Goal: Task Accomplishment & Management: Use online tool/utility

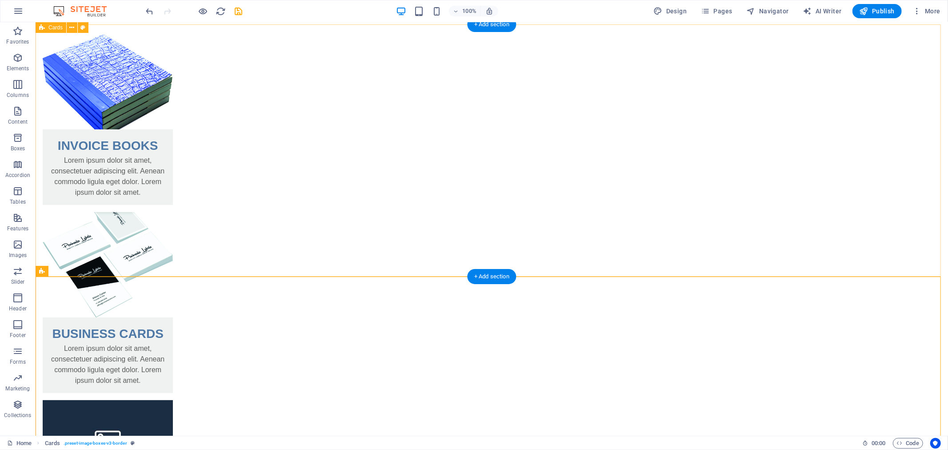
scroll to position [49, 0]
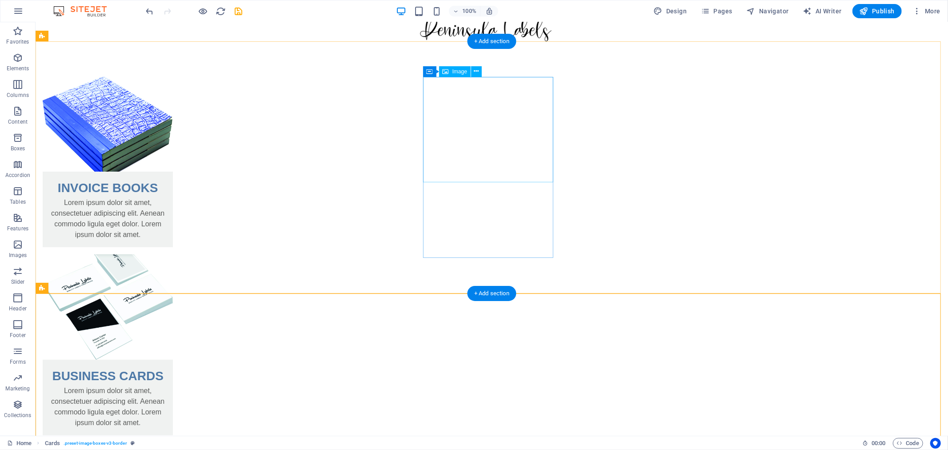
click at [172, 254] on figure at bounding box center [107, 306] width 130 height 105
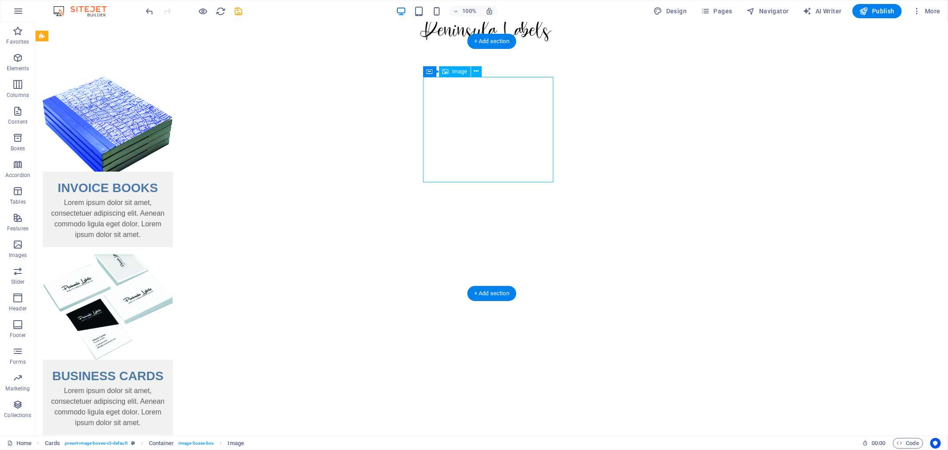
click at [172, 254] on figure at bounding box center [107, 306] width 130 height 105
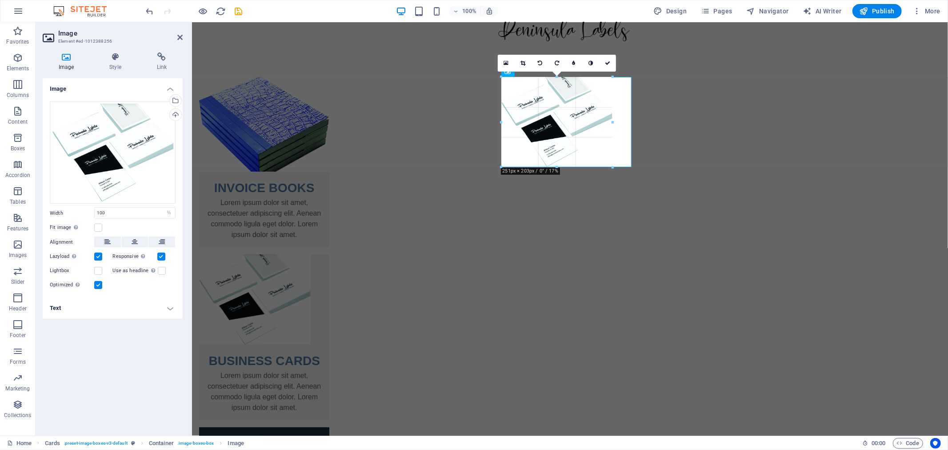
drag, startPoint x: 627, startPoint y: 182, endPoint x: 434, endPoint y: 143, distance: 197.6
select select "px"
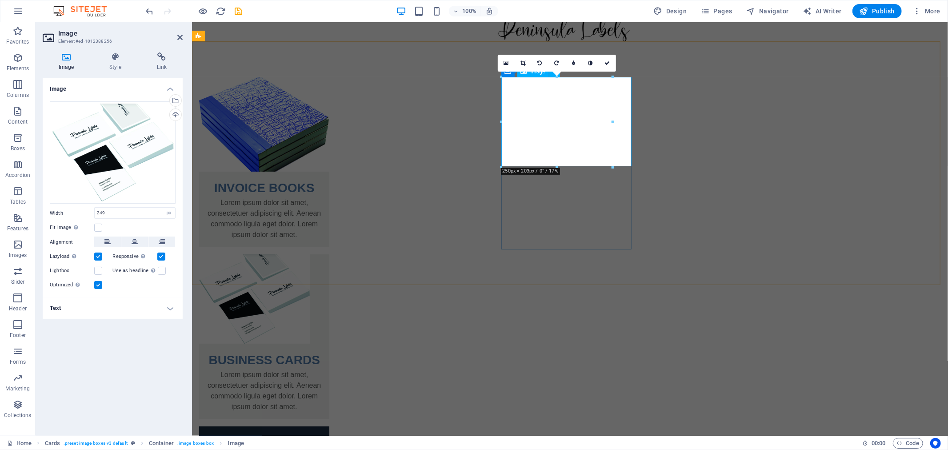
drag, startPoint x: 625, startPoint y: 165, endPoint x: 618, endPoint y: 165, distance: 7.6
click at [329, 254] on figure at bounding box center [264, 298] width 130 height 89
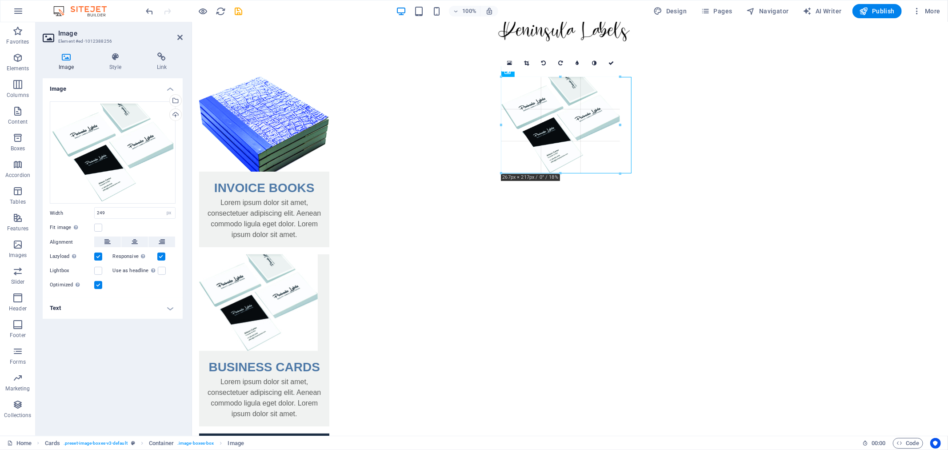
drag, startPoint x: 612, startPoint y: 165, endPoint x: 618, endPoint y: 173, distance: 10.1
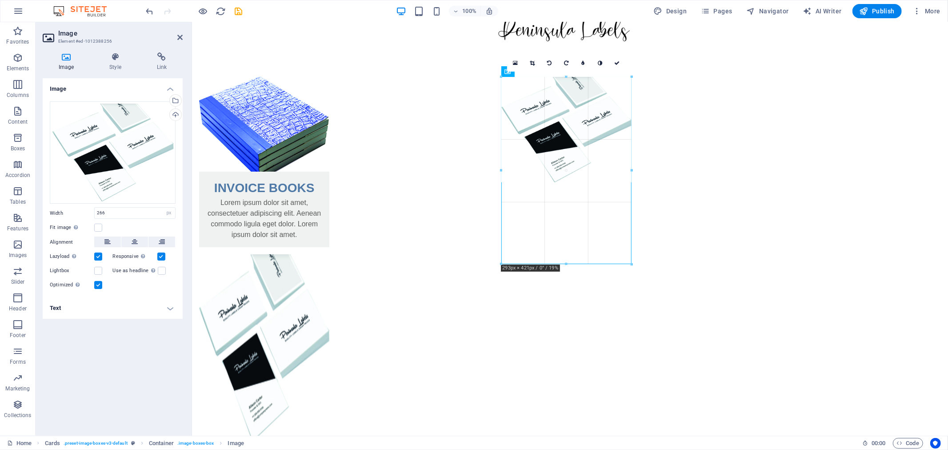
drag, startPoint x: 620, startPoint y: 124, endPoint x: 631, endPoint y: 125, distance: 11.1
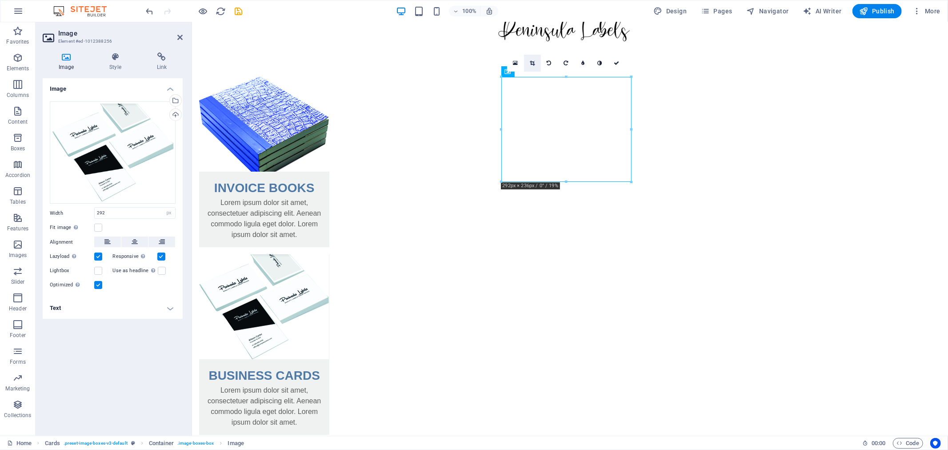
click at [530, 61] on icon at bounding box center [532, 62] width 5 height 5
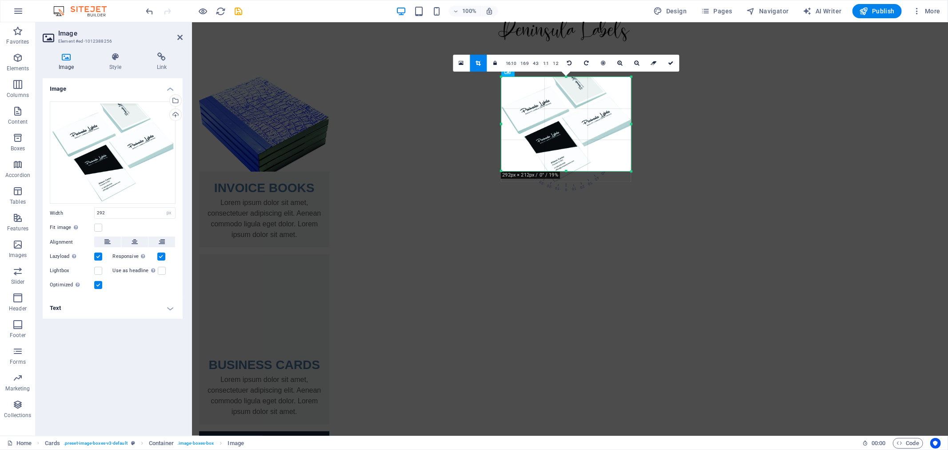
drag, startPoint x: 566, startPoint y: 183, endPoint x: 570, endPoint y: 172, distance: 11.4
click at [570, 172] on div at bounding box center [566, 171] width 130 height 3
click at [913, 240] on div "INVOICE BOOKS Lorem ipsum dolor sit amet, consectetuer adipiscing elit. Aenean …" at bounding box center [570, 340] width 756 height 598
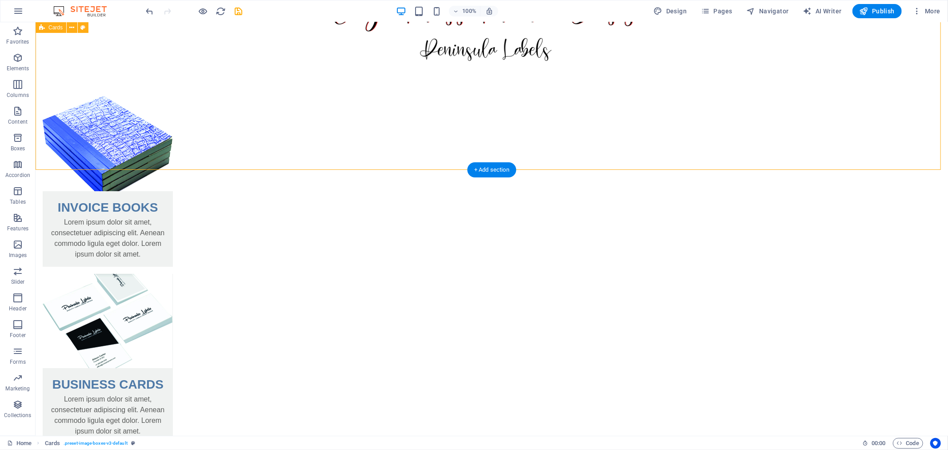
scroll to position [0, 0]
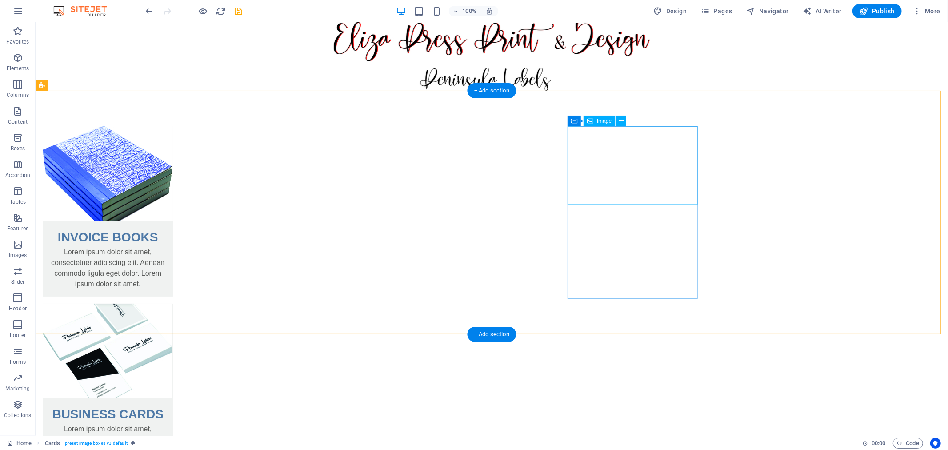
select select "%"
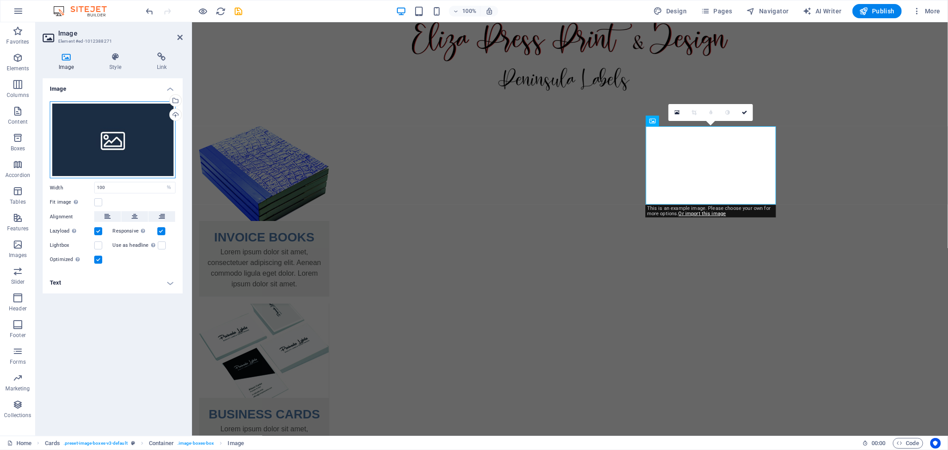
click at [141, 153] on div "Drag files here, click to choose files or select files from Files or our free s…" at bounding box center [113, 139] width 126 height 77
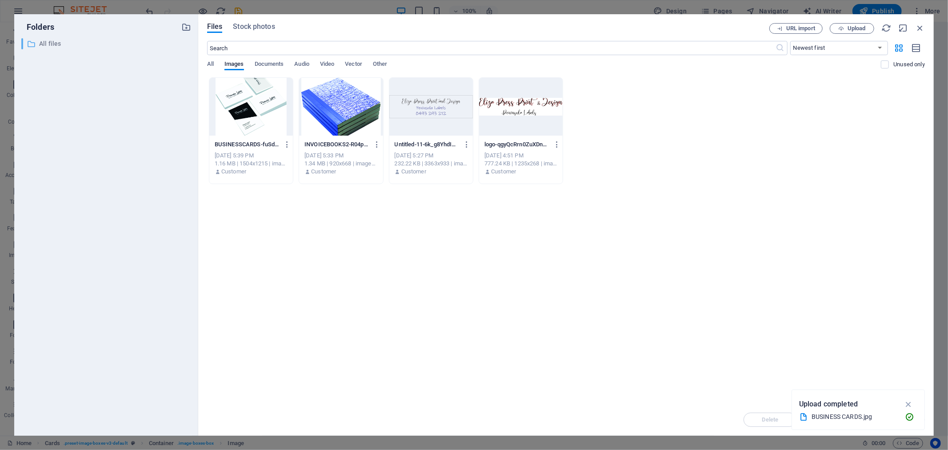
click at [39, 42] on p "All files" at bounding box center [107, 44] width 136 height 10
click at [252, 29] on span "Stock photos" at bounding box center [254, 26] width 42 height 11
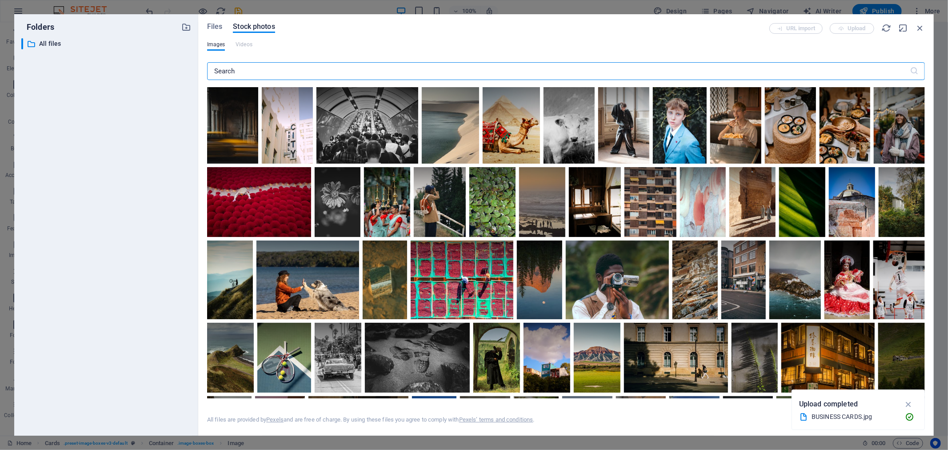
click at [242, 67] on input "text" at bounding box center [558, 71] width 702 height 18
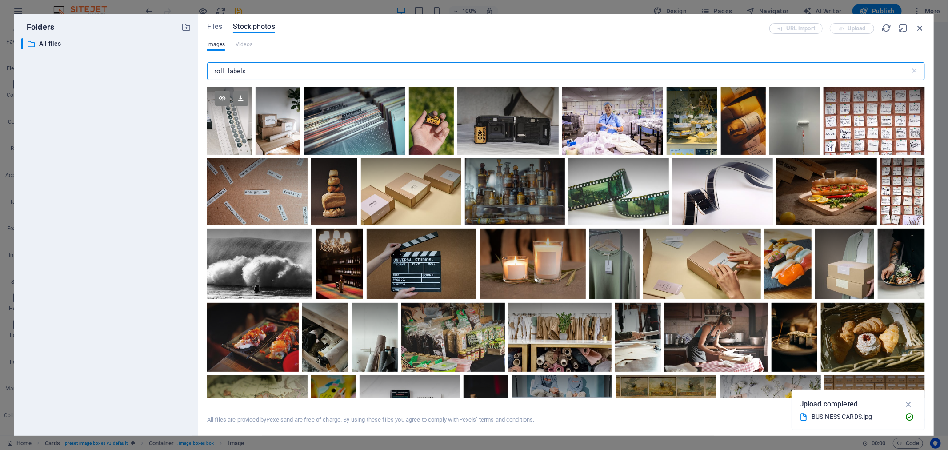
type input "roll labels"
click at [234, 137] on div at bounding box center [229, 121] width 45 height 68
click at [234, 137] on div at bounding box center [229, 138] width 45 height 34
click at [234, 137] on div at bounding box center [229, 121] width 45 height 68
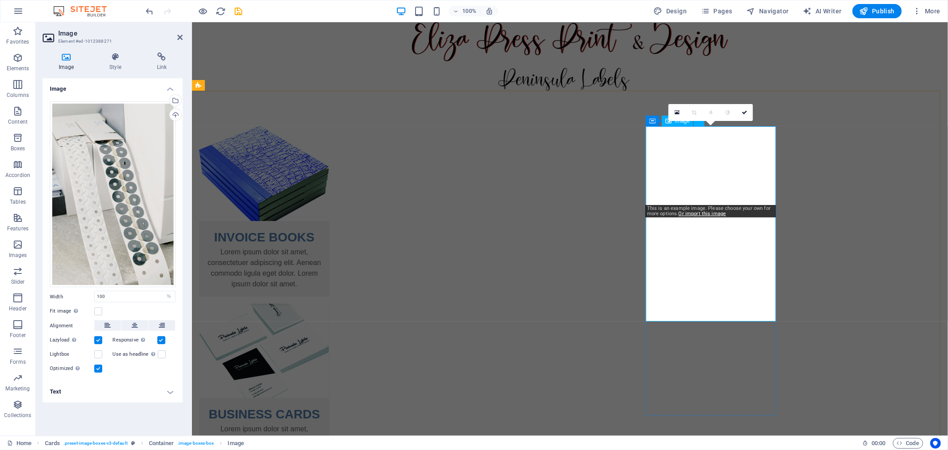
click at [676, 110] on icon at bounding box center [676, 112] width 5 height 6
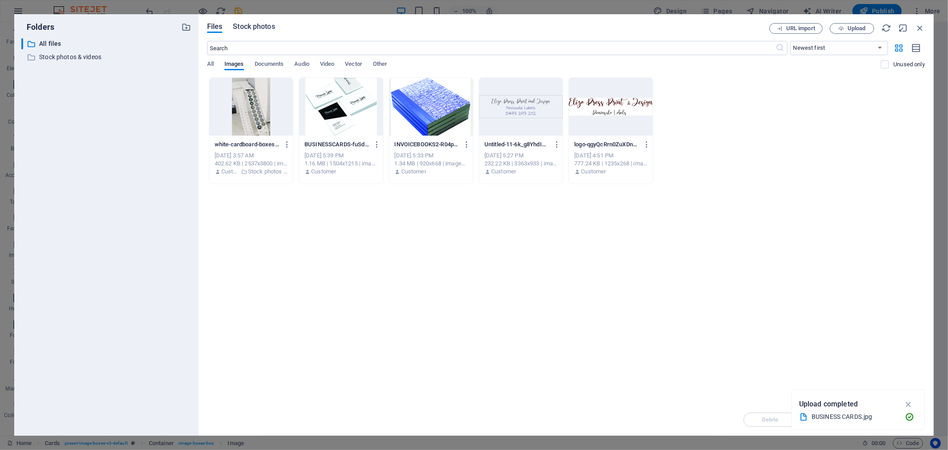
click at [253, 23] on span "Stock photos" at bounding box center [254, 26] width 42 height 11
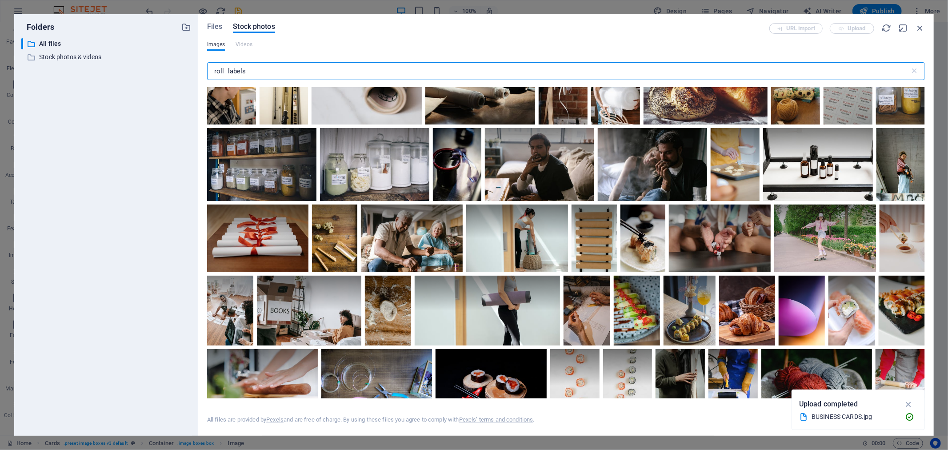
scroll to position [2715, 0]
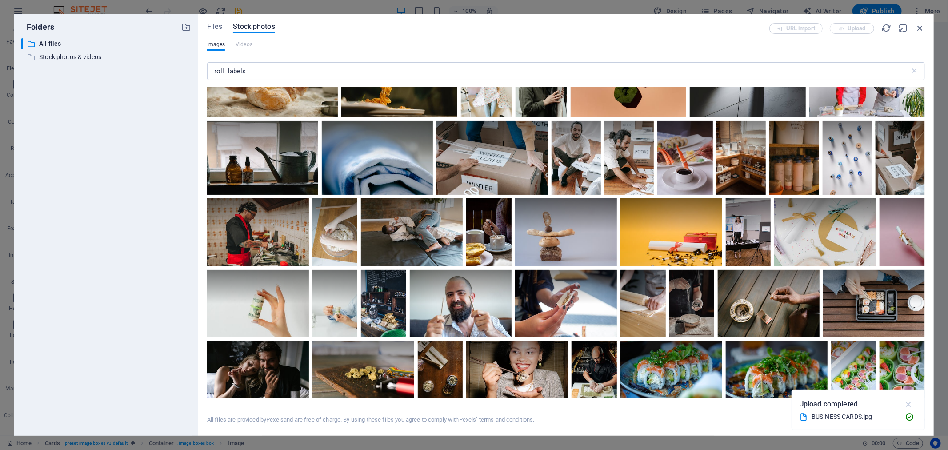
click at [909, 401] on icon "button" at bounding box center [908, 404] width 10 height 10
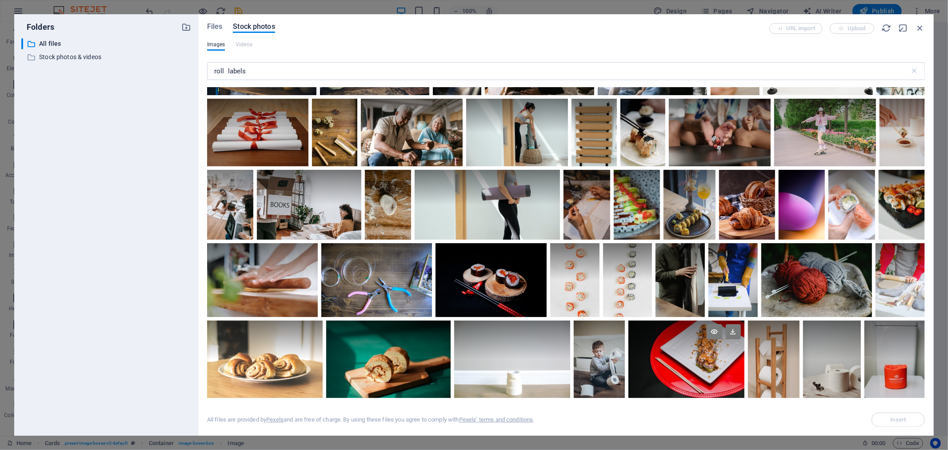
scroll to position [3639, 0]
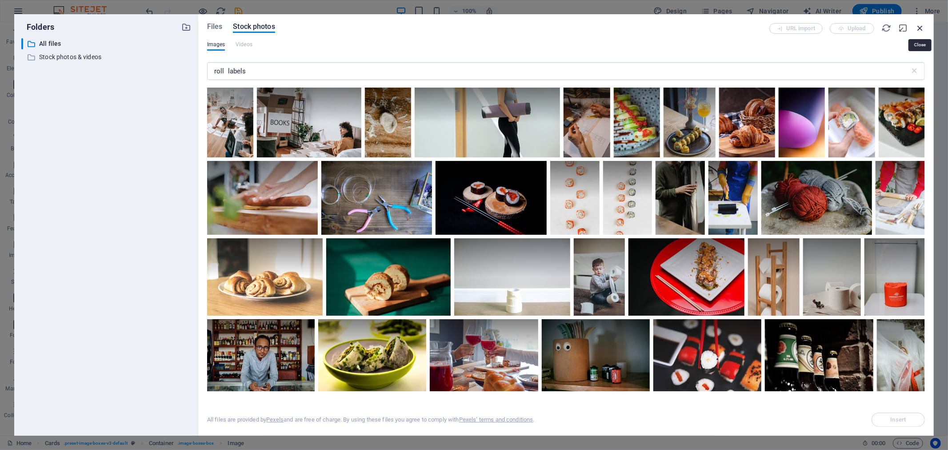
click at [922, 31] on icon "button" at bounding box center [920, 28] width 10 height 10
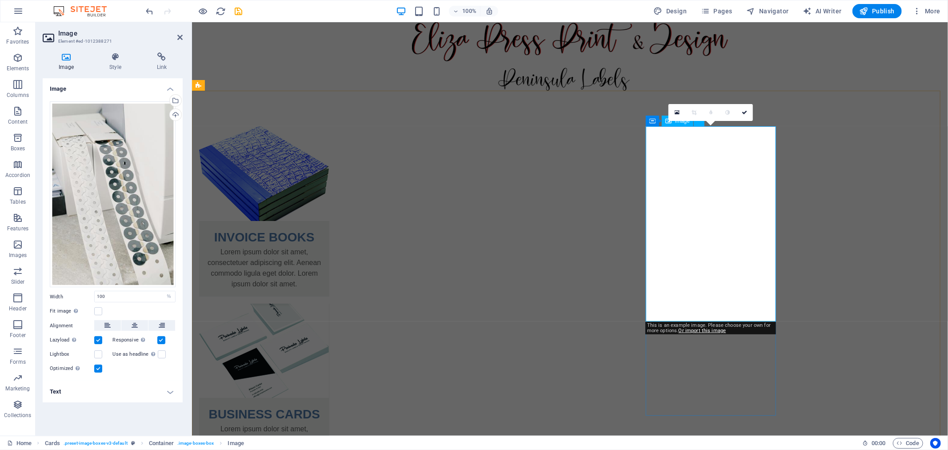
click at [744, 112] on icon at bounding box center [744, 112] width 5 height 5
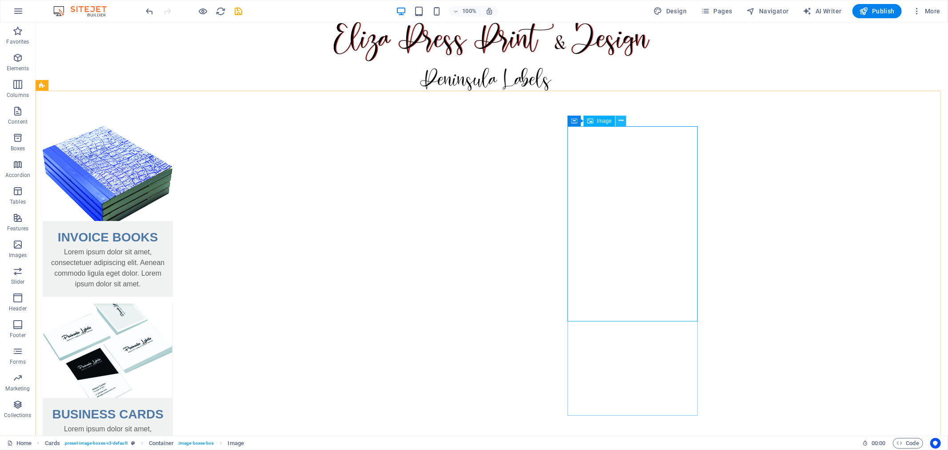
click at [623, 120] on button at bounding box center [620, 121] width 11 height 11
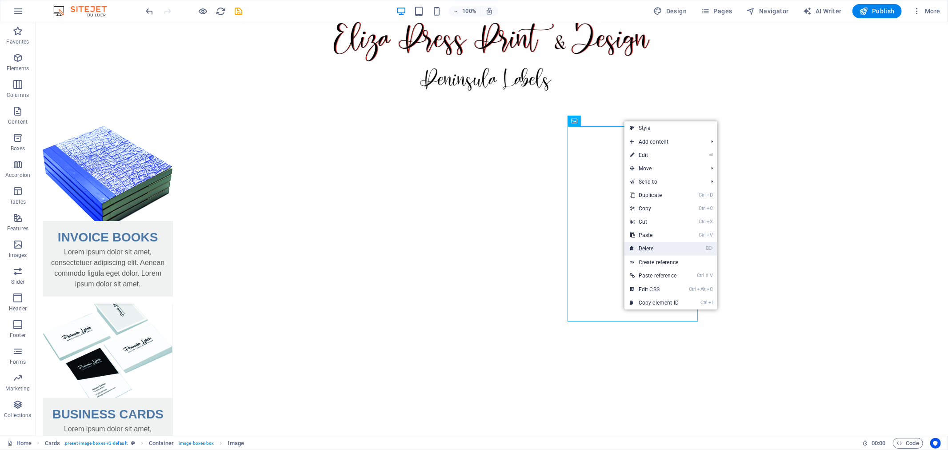
click at [645, 250] on link "⌦ Delete" at bounding box center [654, 248] width 60 height 13
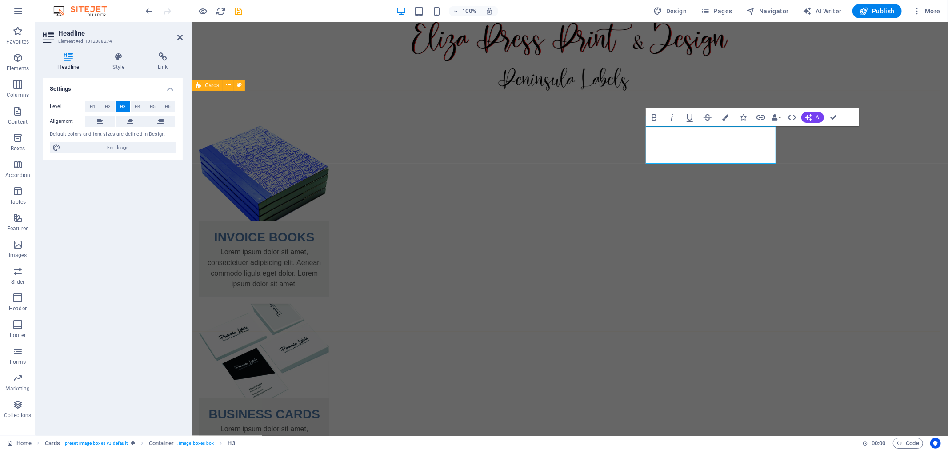
click at [858, 172] on div "INVOICE BOOKS Lorem ipsum dolor sit amet, consectetuer adipiscing elit. Aenean …" at bounding box center [570, 346] width 756 height 512
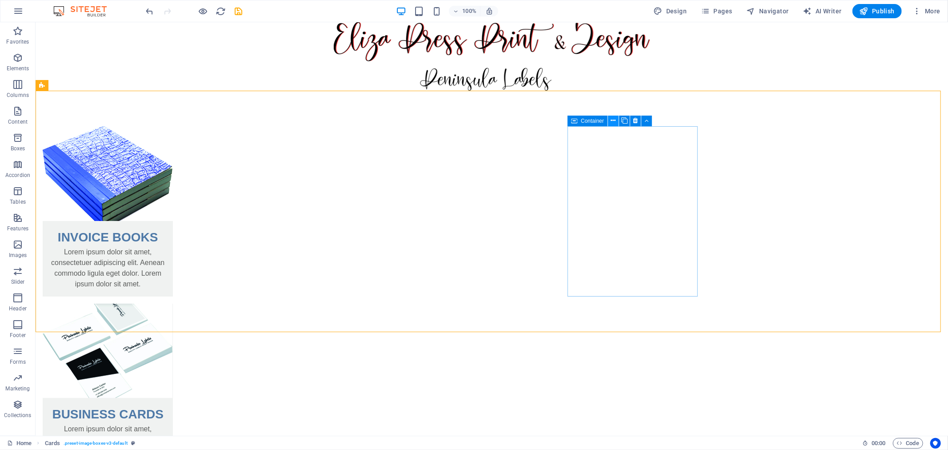
click at [615, 121] on icon at bounding box center [612, 120] width 5 height 9
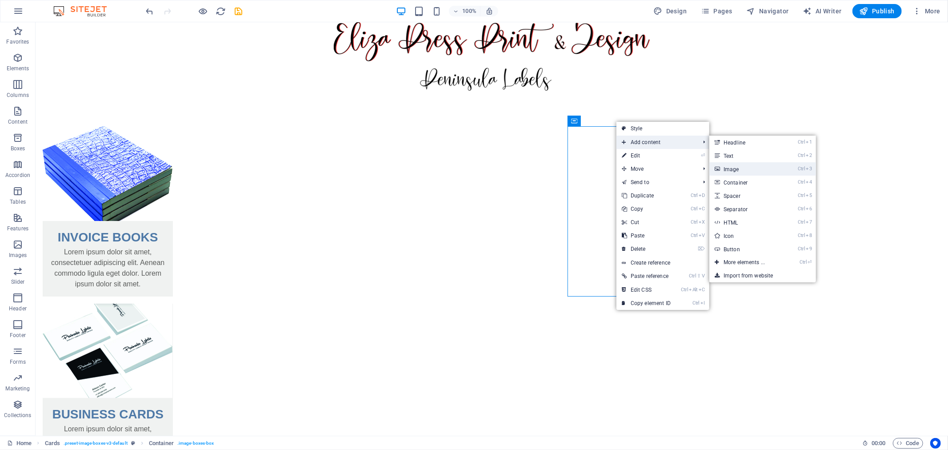
click at [746, 170] on link "Ctrl 3 Image" at bounding box center [745, 168] width 73 height 13
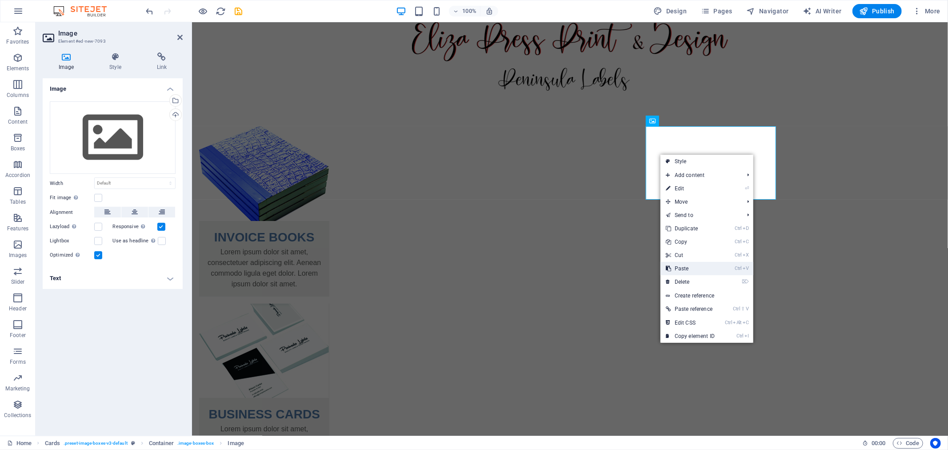
click at [687, 267] on link "Ctrl V Paste" at bounding box center [690, 268] width 60 height 13
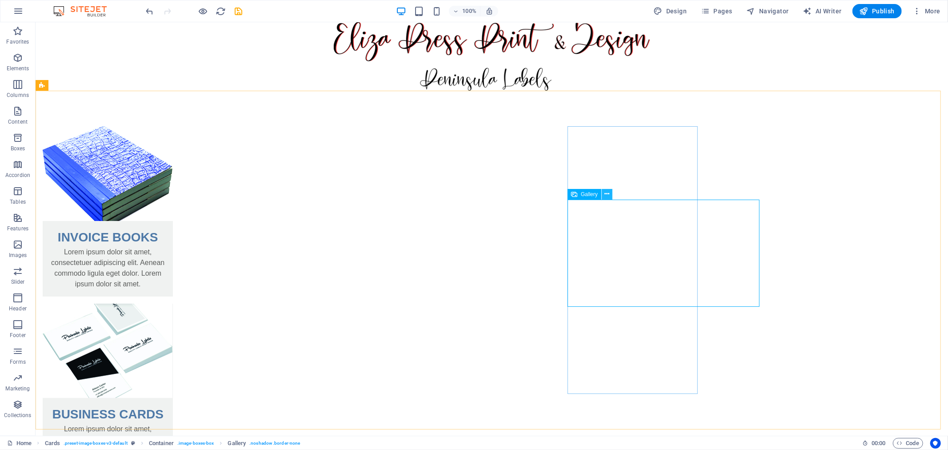
click at [603, 194] on button at bounding box center [607, 194] width 11 height 11
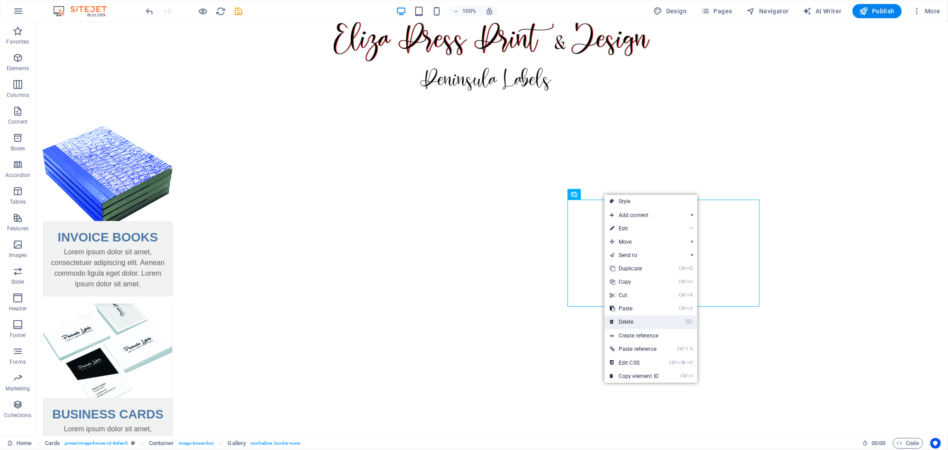
click at [638, 321] on link "⌦ Delete" at bounding box center [634, 321] width 60 height 13
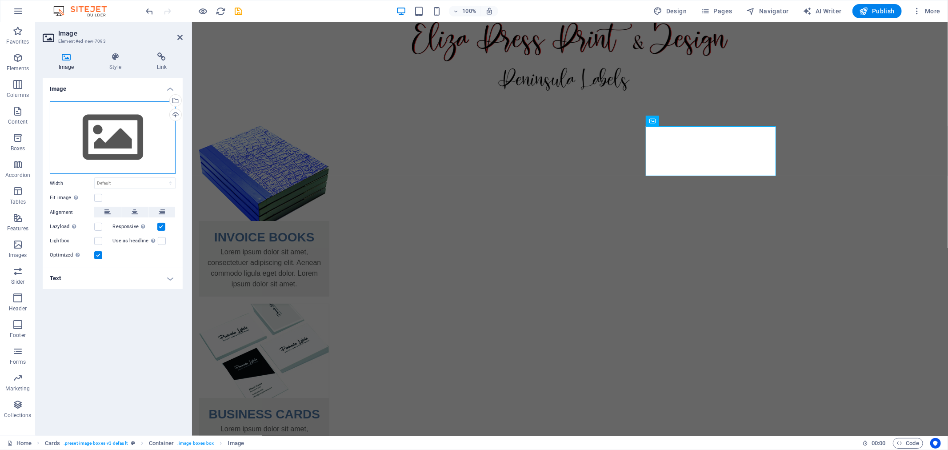
click at [140, 143] on div "Drag files here, click to choose files or select files from Files or our free s…" at bounding box center [113, 137] width 126 height 73
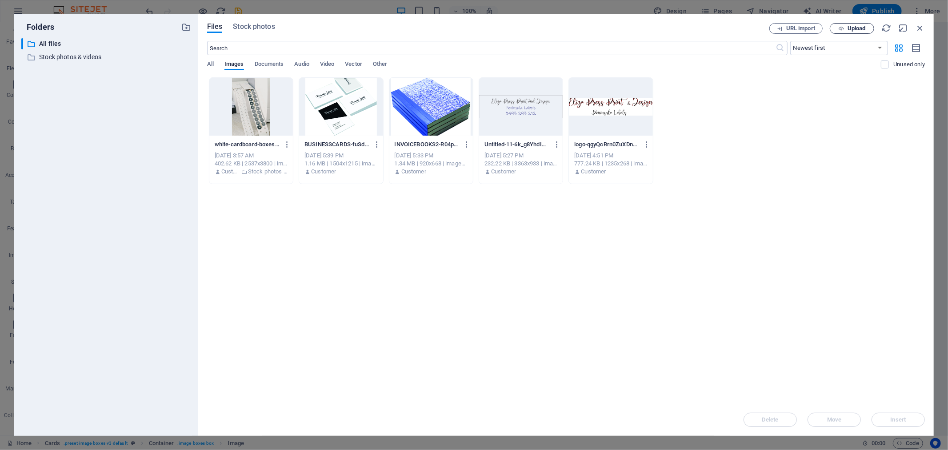
click at [868, 28] on span "Upload" at bounding box center [852, 29] width 36 height 6
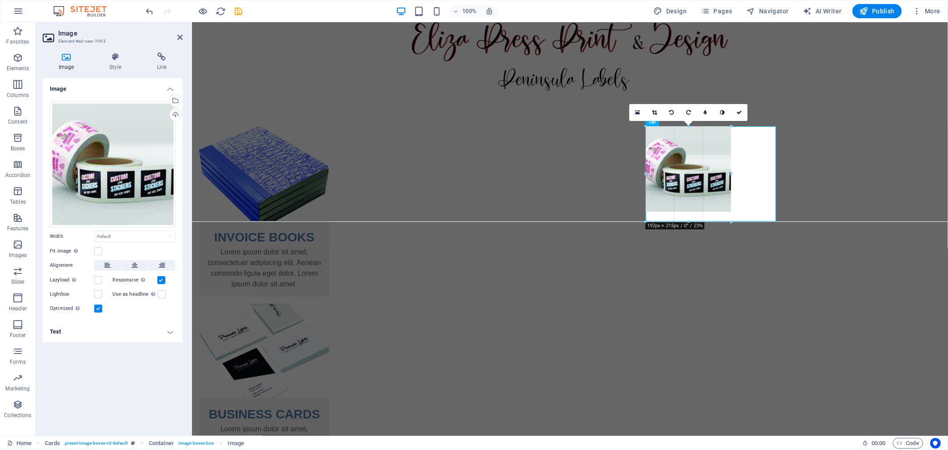
drag, startPoint x: 777, startPoint y: 259, endPoint x: 732, endPoint y: 156, distance: 112.0
type input "191"
select select "px"
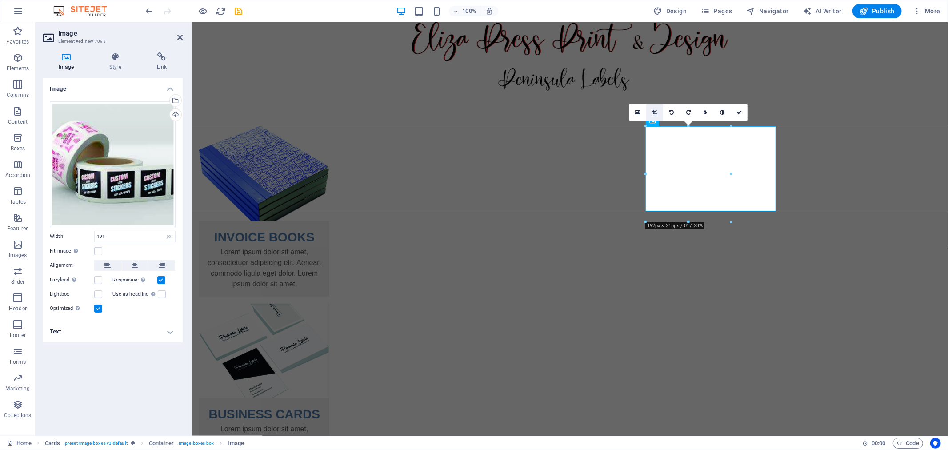
click at [654, 112] on icon at bounding box center [654, 112] width 5 height 5
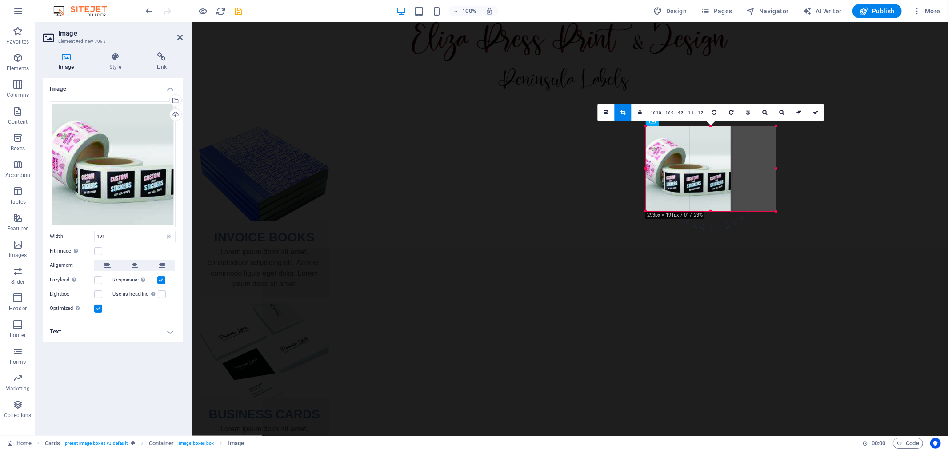
drag, startPoint x: 730, startPoint y: 168, endPoint x: 584, endPoint y: 150, distance: 146.8
click at [776, 172] on div at bounding box center [775, 168] width 3 height 85
drag, startPoint x: 730, startPoint y: 170, endPoint x: 775, endPoint y: 171, distance: 44.4
click at [775, 171] on div at bounding box center [775, 168] width 3 height 85
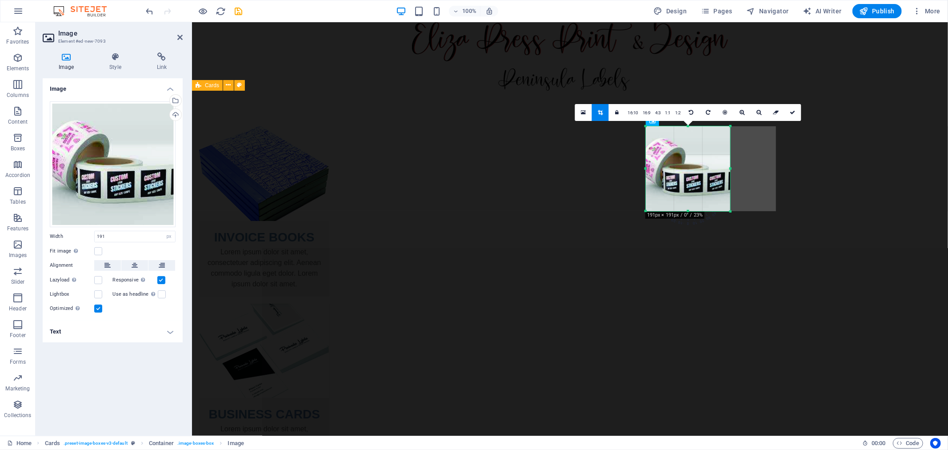
click at [842, 280] on div "INVOICE BOOKS Lorem ipsum dolor sit amet, consectetuer adipiscing elit. Aenean …" at bounding box center [570, 392] width 756 height 604
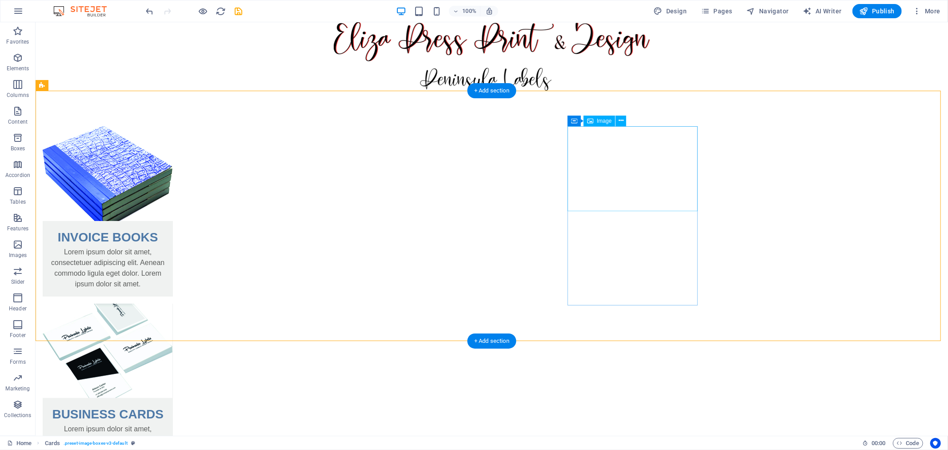
select select "px"
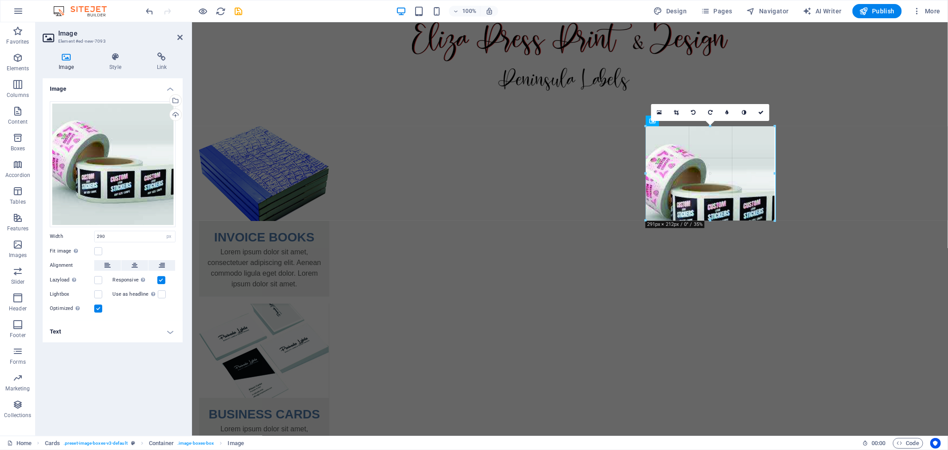
drag, startPoint x: 711, startPoint y: 210, endPoint x: 715, endPoint y: 219, distance: 10.3
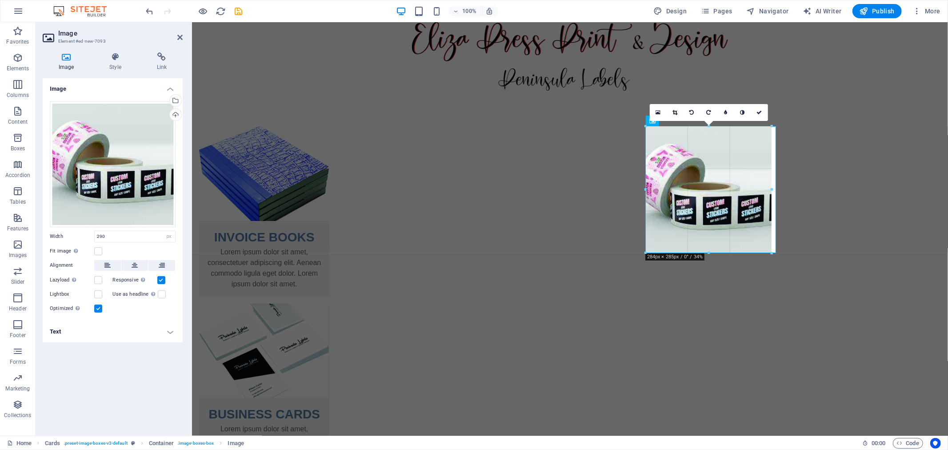
drag, startPoint x: 710, startPoint y: 211, endPoint x: 713, endPoint y: 252, distance: 41.0
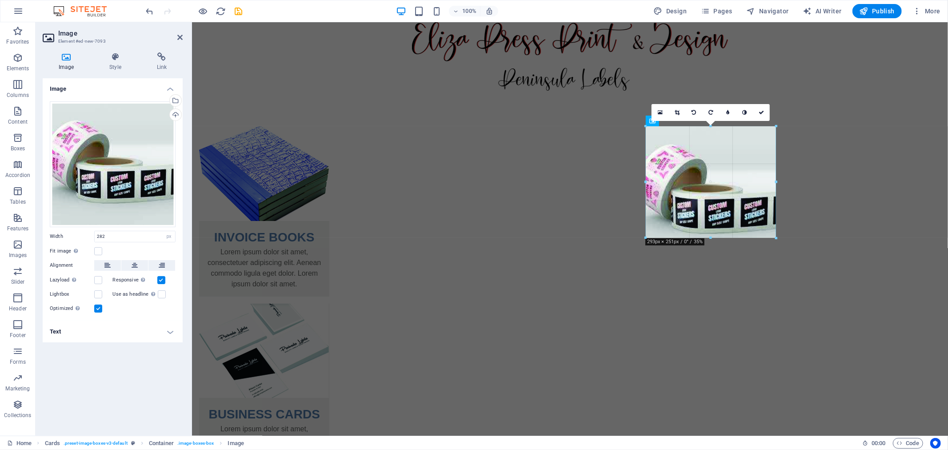
drag, startPoint x: 770, startPoint y: 165, endPoint x: 653, endPoint y: 143, distance: 119.0
type input "293"
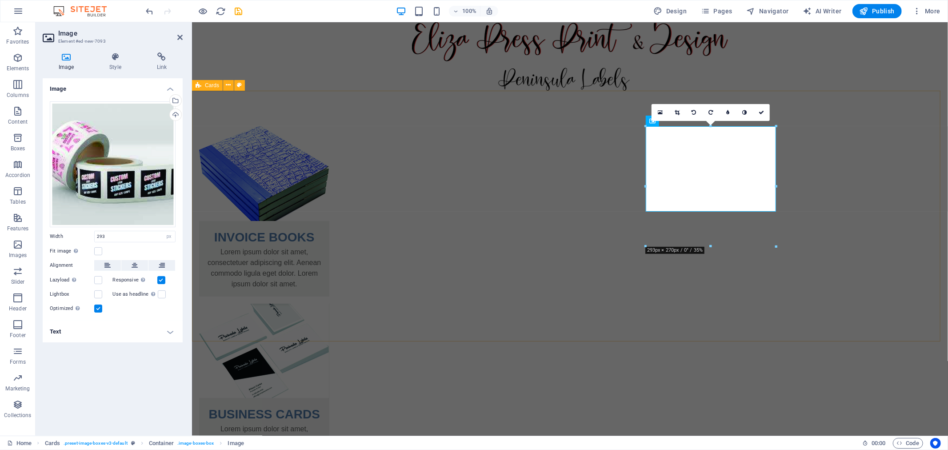
click at [845, 164] on div "INVOICE BOOKS Lorem ipsum dolor sit amet, consectetuer adipiscing elit. Aenean …" at bounding box center [570, 392] width 756 height 605
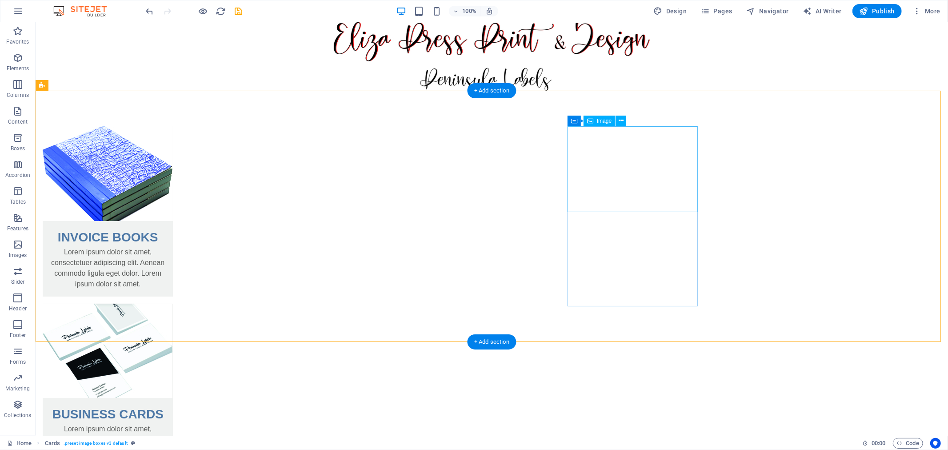
select select "px"
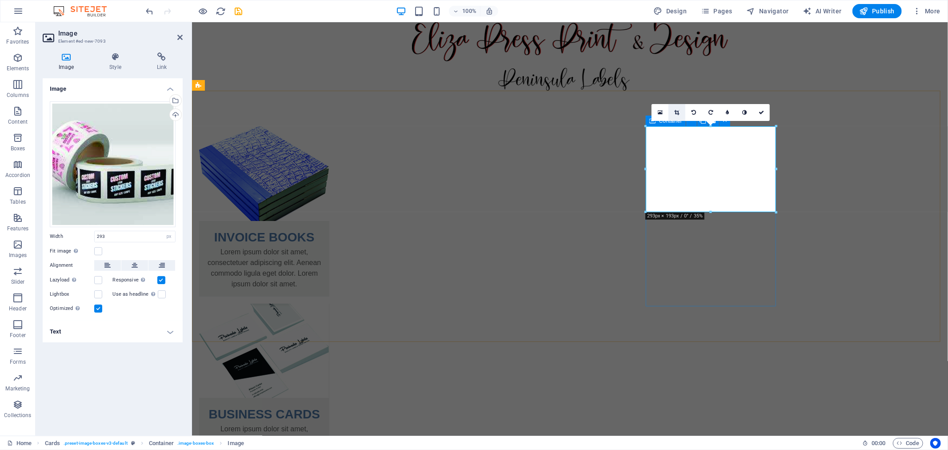
click at [680, 114] on link at bounding box center [676, 112] width 17 height 17
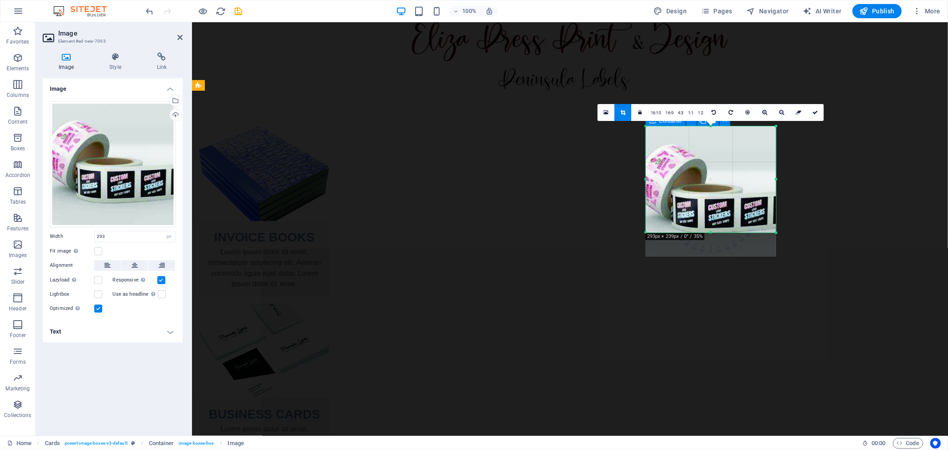
drag, startPoint x: 712, startPoint y: 212, endPoint x: 713, endPoint y: 233, distance: 20.9
click at [713, 233] on div at bounding box center [711, 232] width 130 height 3
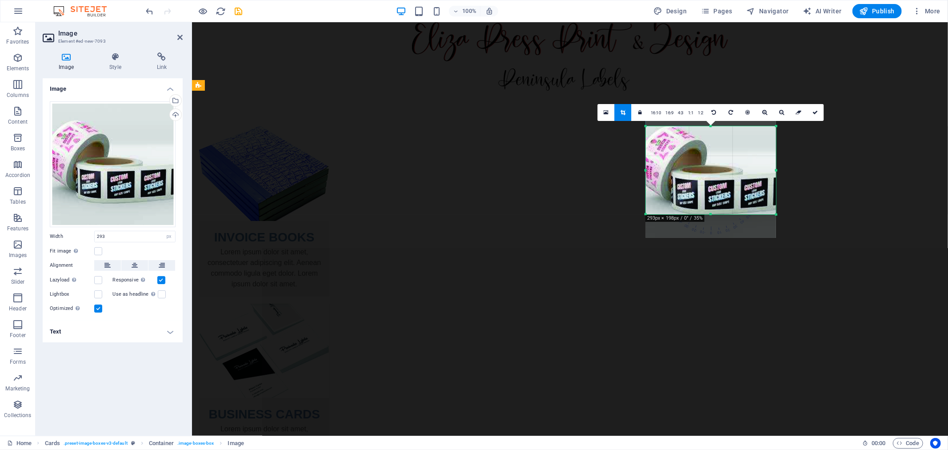
drag, startPoint x: 710, startPoint y: 126, endPoint x: 714, endPoint y: 144, distance: 19.2
click at [714, 144] on div "180 170 160 150 140 130 120 110 100 90 80 70 60 50 40 30 20 10 0 -10 -20 -30 -4…" at bounding box center [711, 170] width 130 height 88
click at [801, 207] on div "INVOICE BOOKS Lorem ipsum dolor sit amet, consectetuer adipiscing elit. Aenean …" at bounding box center [570, 393] width 756 height 607
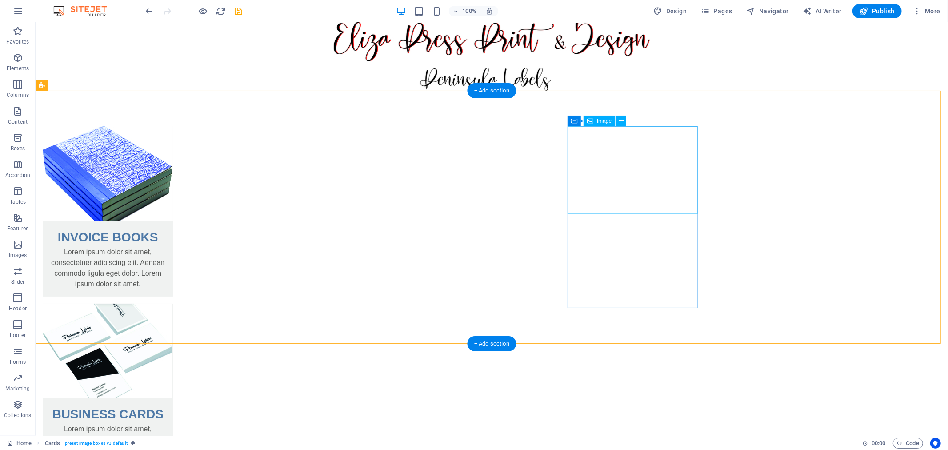
select select "px"
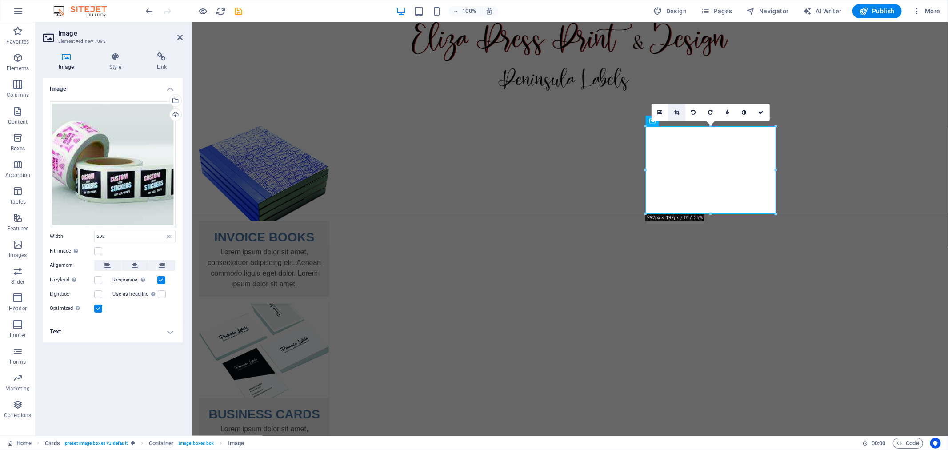
click at [674, 112] on icon at bounding box center [676, 112] width 5 height 5
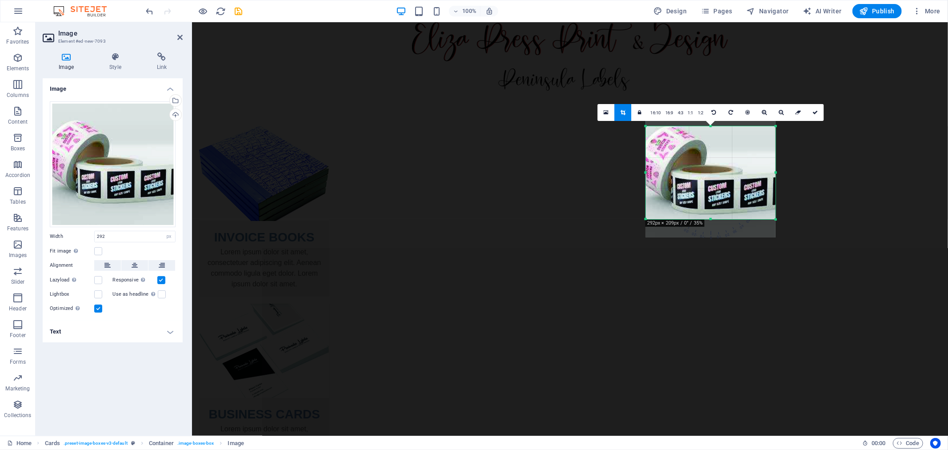
drag, startPoint x: 711, startPoint y: 214, endPoint x: 712, endPoint y: 219, distance: 5.4
click at [712, 219] on div at bounding box center [711, 219] width 130 height 3
click at [835, 211] on div "INVOICE BOOKS Lorem ipsum dolor sit amet, consectetuer adipiscing elit. Aenean …" at bounding box center [570, 396] width 756 height 612
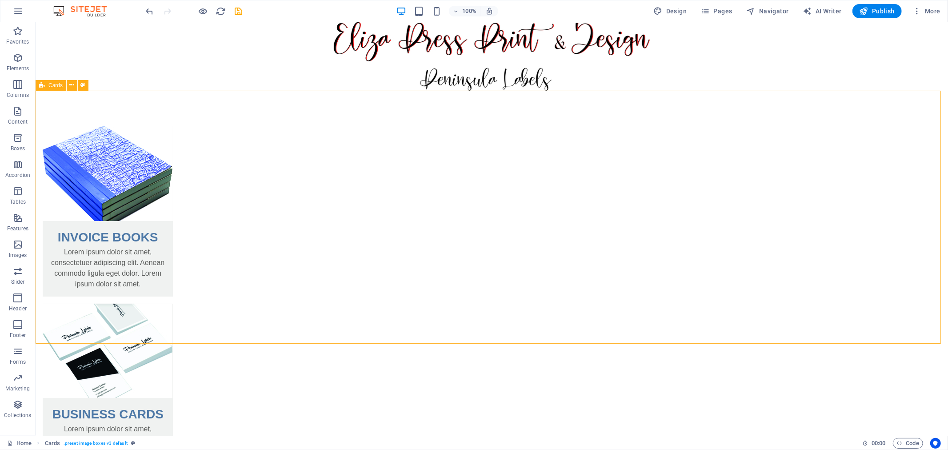
click at [835, 211] on div "INVOICE BOOKS Lorem ipsum dolor sit amet, consectetuer adipiscing elit. Aenean …" at bounding box center [491, 396] width 912 height 612
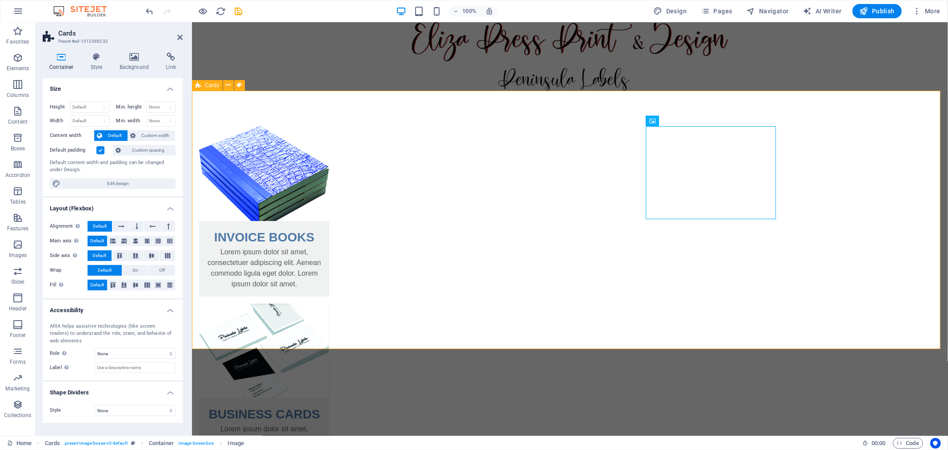
click at [870, 214] on div "INVOICE BOOKS Lorem ipsum dolor sit amet, consectetuer adipiscing elit. Aenean …" at bounding box center [570, 396] width 756 height 612
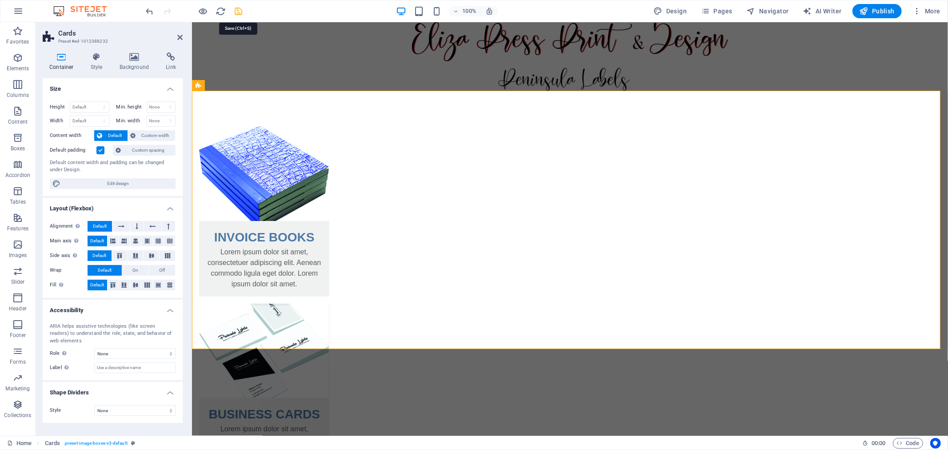
click at [242, 12] on icon "save" at bounding box center [239, 11] width 10 height 10
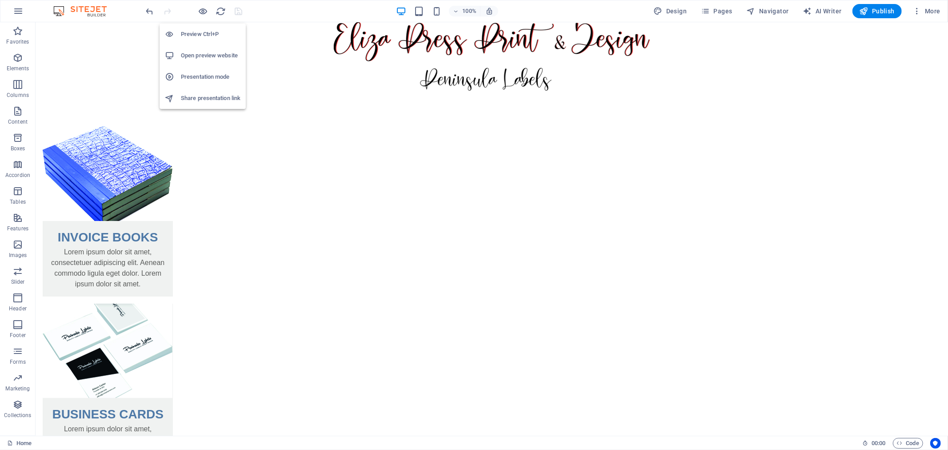
click at [202, 49] on li "Open preview website" at bounding box center [203, 55] width 86 height 21
